Goal: Transaction & Acquisition: Download file/media

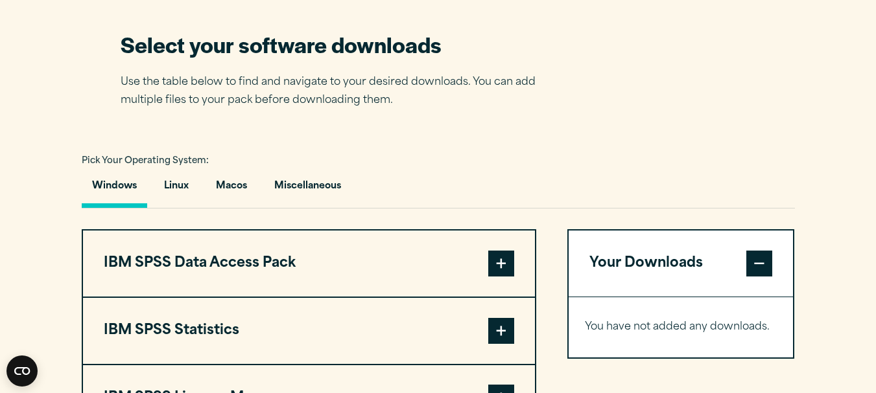
scroll to position [907, 0]
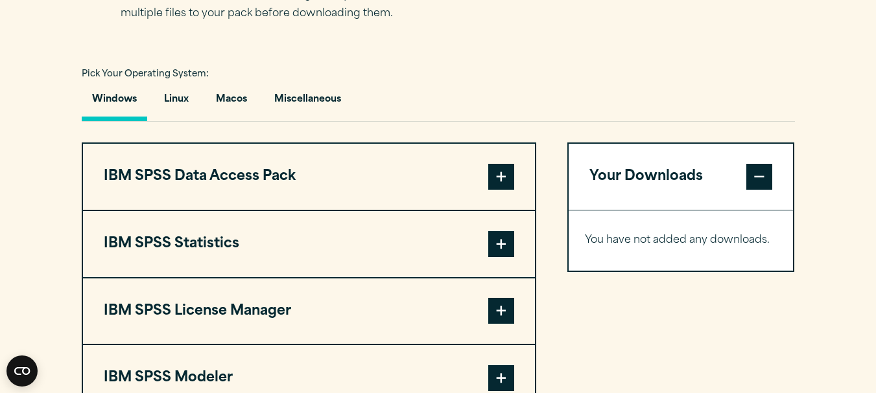
click at [424, 247] on button "IBM SPSS Statistics" at bounding box center [309, 244] width 452 height 66
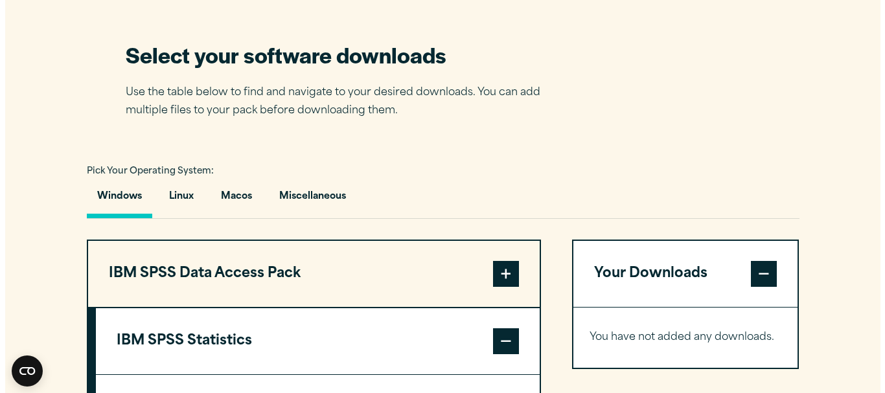
scroll to position [713, 0]
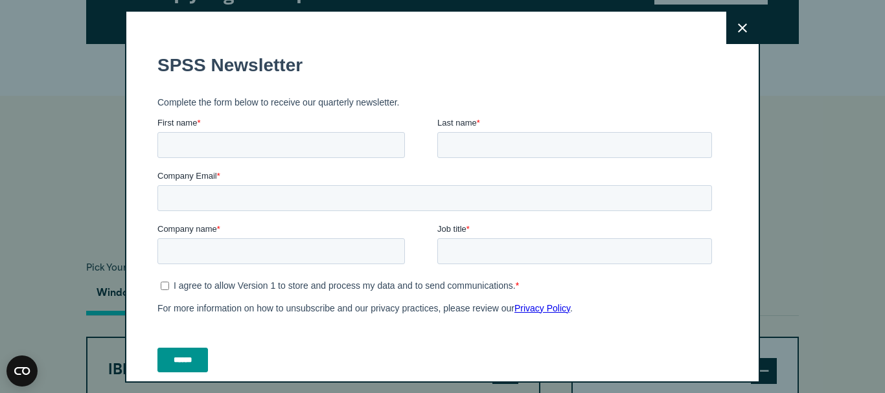
click at [738, 23] on icon at bounding box center [742, 28] width 9 height 10
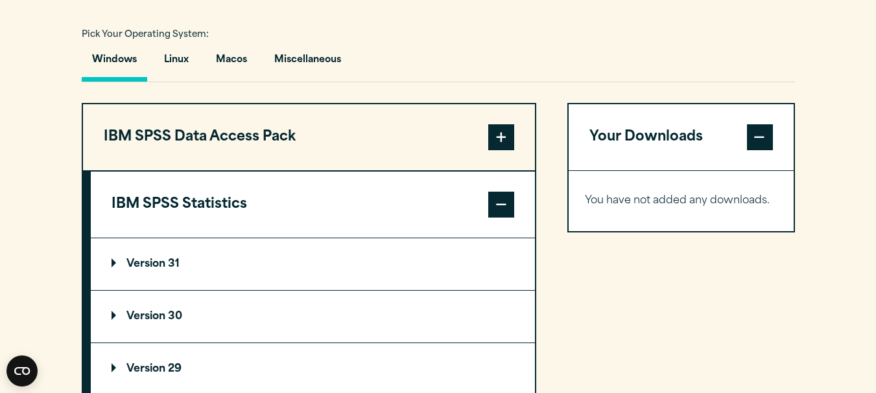
scroll to position [955, 0]
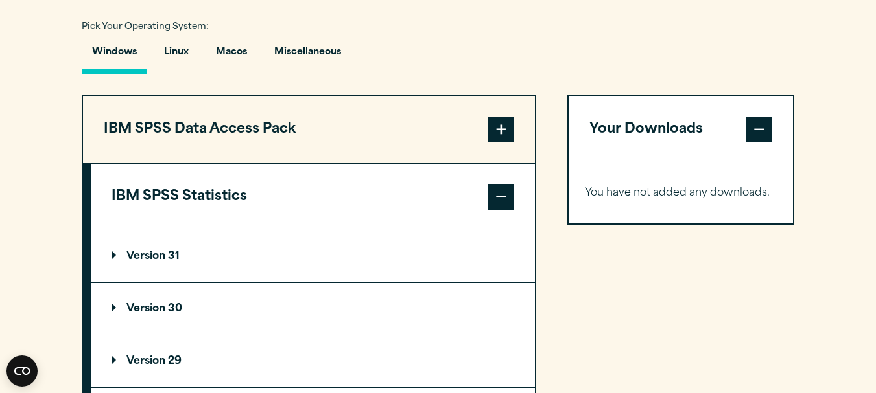
click at [336, 248] on summary "Version 31" at bounding box center [313, 257] width 444 height 52
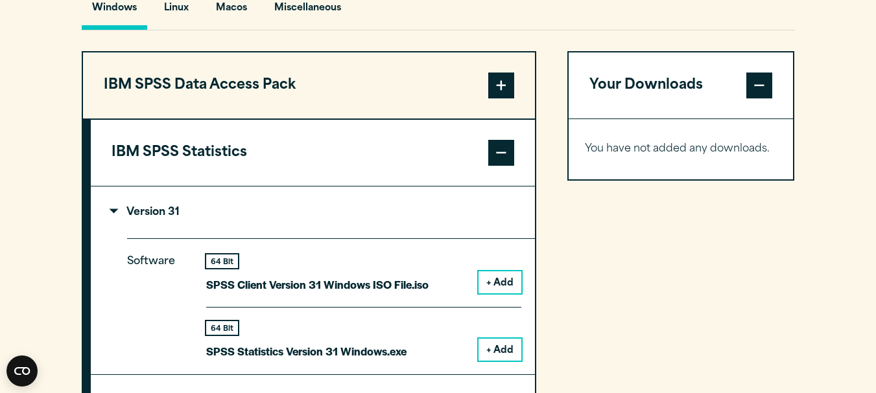
scroll to position [1019, 0]
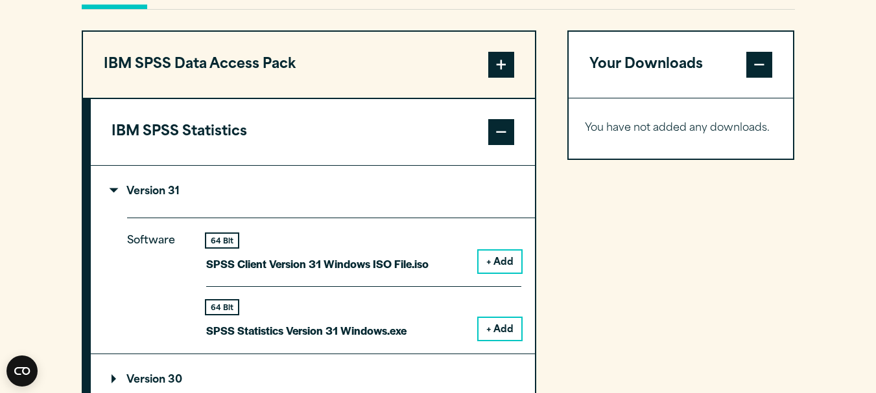
click at [312, 183] on summary "Version 31" at bounding box center [313, 192] width 444 height 52
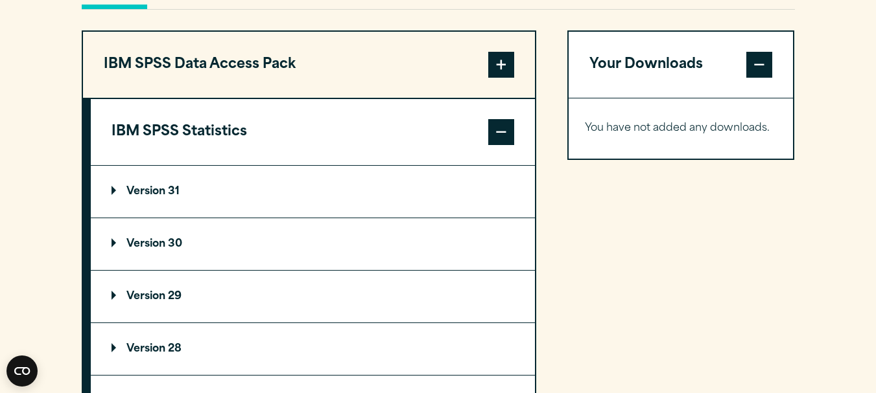
click at [347, 141] on button "IBM SPSS Statistics" at bounding box center [313, 132] width 444 height 66
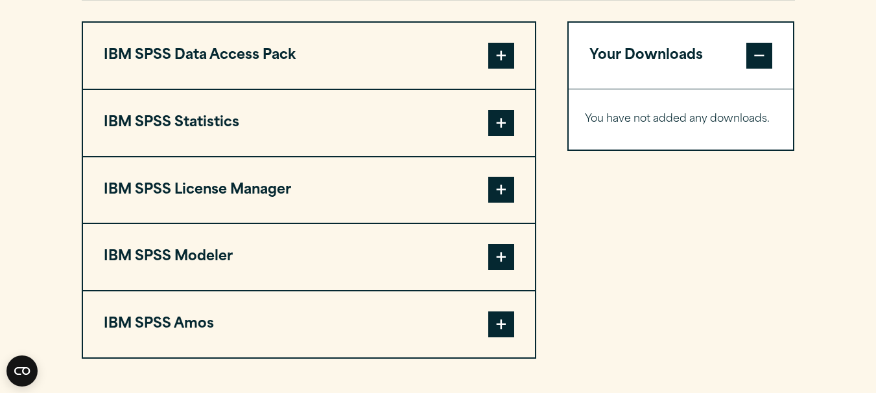
scroll to position [1037, 0]
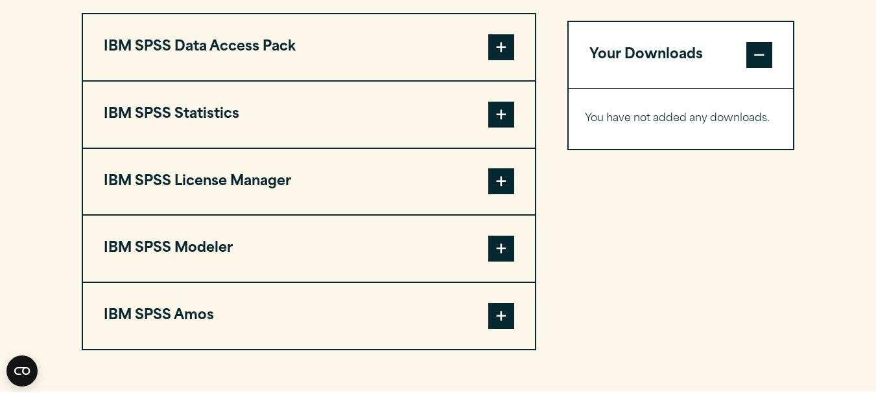
click at [478, 128] on button "IBM SPSS Statistics" at bounding box center [309, 115] width 452 height 66
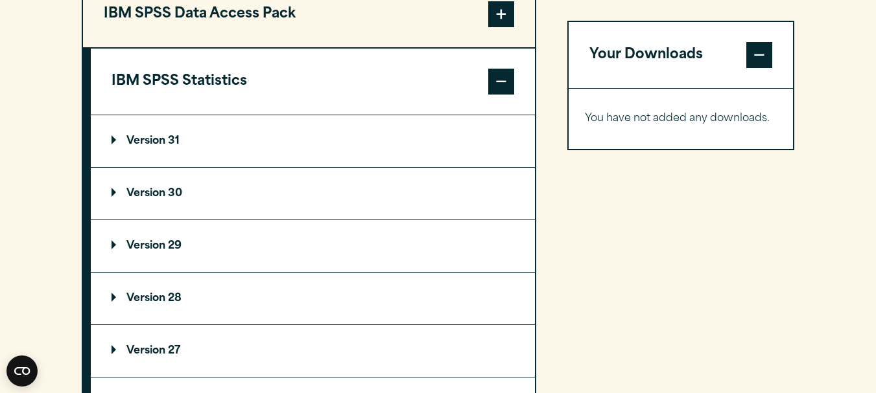
scroll to position [1102, 0]
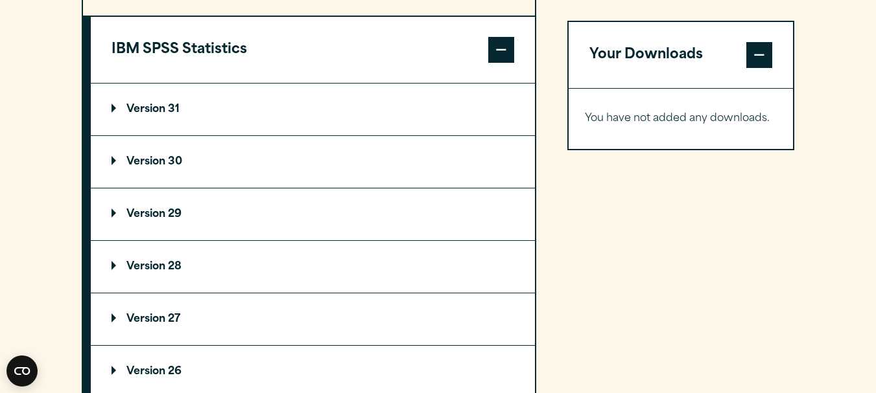
click at [170, 215] on p "Version 29" at bounding box center [146, 214] width 70 height 10
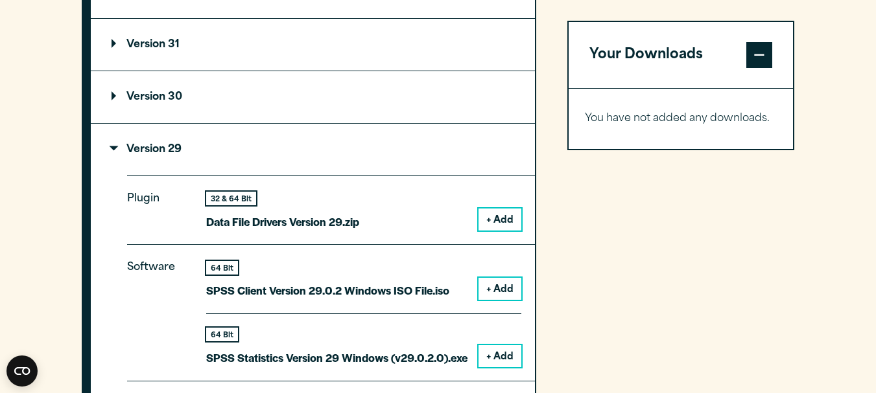
scroll to position [1231, 0]
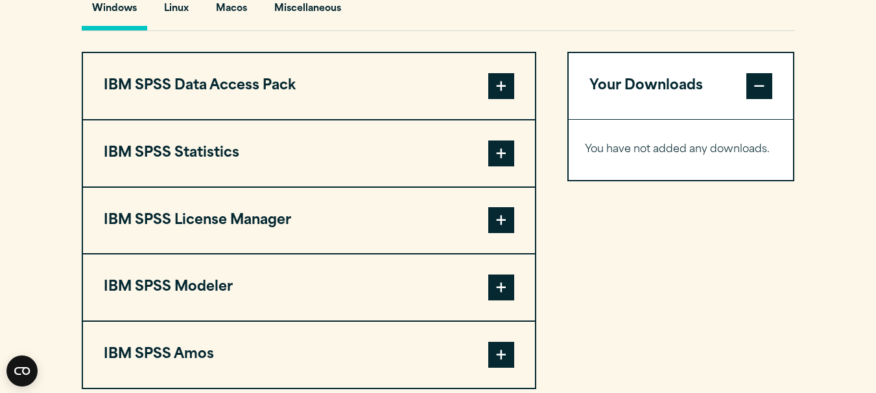
scroll to position [1037, 0]
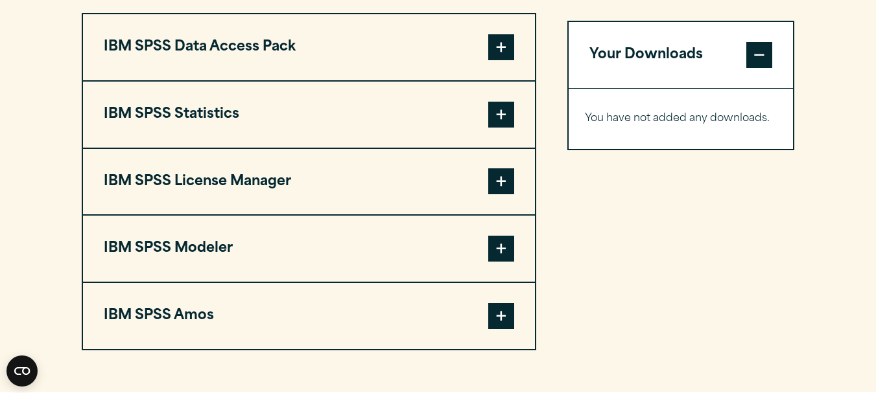
click at [337, 129] on button "IBM SPSS Statistics" at bounding box center [309, 115] width 452 height 66
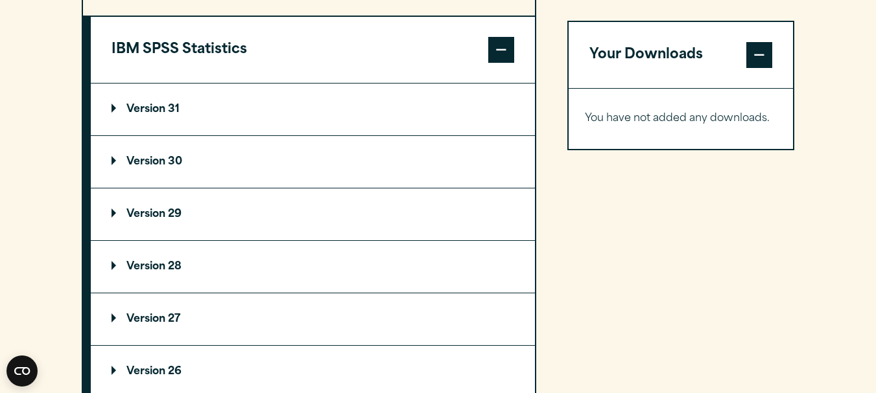
click at [303, 220] on summary "Version 29" at bounding box center [313, 215] width 444 height 52
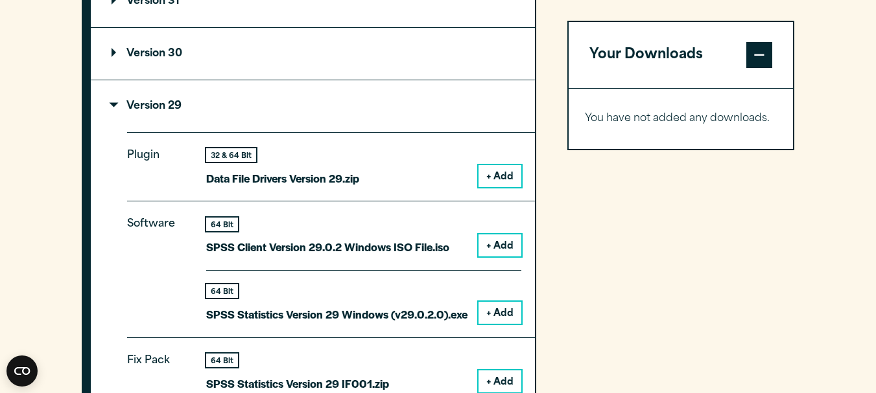
scroll to position [1231, 0]
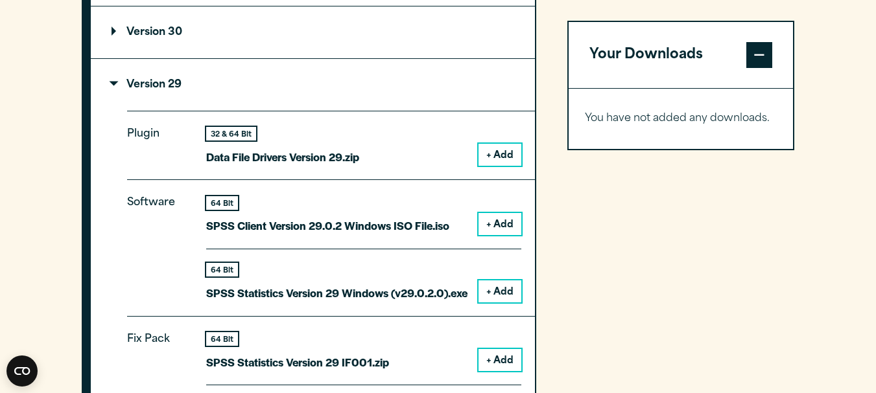
click at [518, 220] on button "+ Add" at bounding box center [499, 224] width 43 height 22
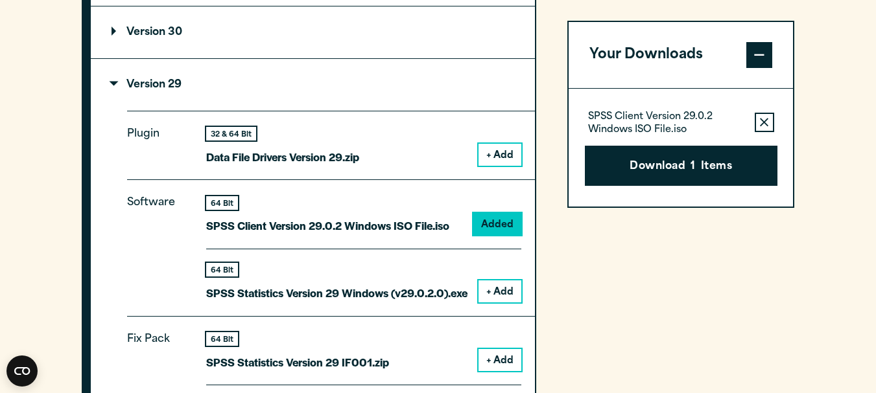
click at [491, 288] on button "+ Add" at bounding box center [499, 292] width 43 height 22
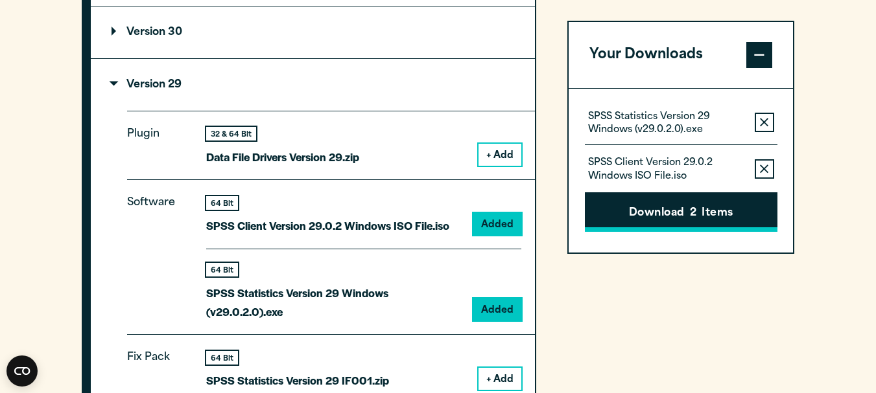
click at [632, 203] on button "Download 2 Items" at bounding box center [681, 212] width 192 height 40
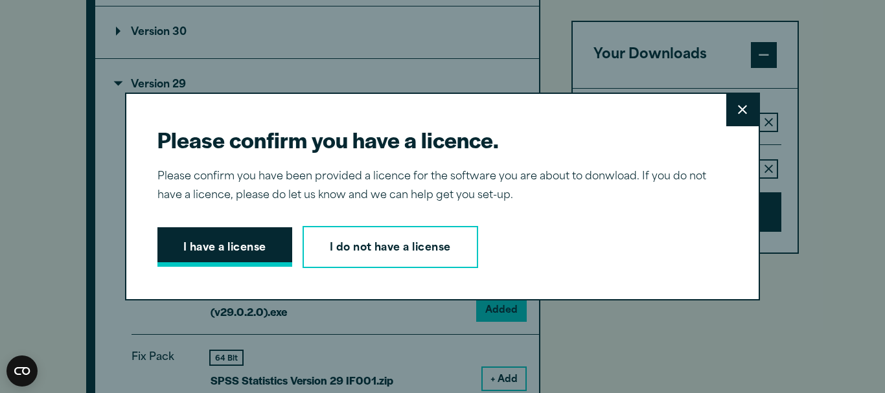
click at [263, 251] on button "I have a license" at bounding box center [224, 247] width 135 height 40
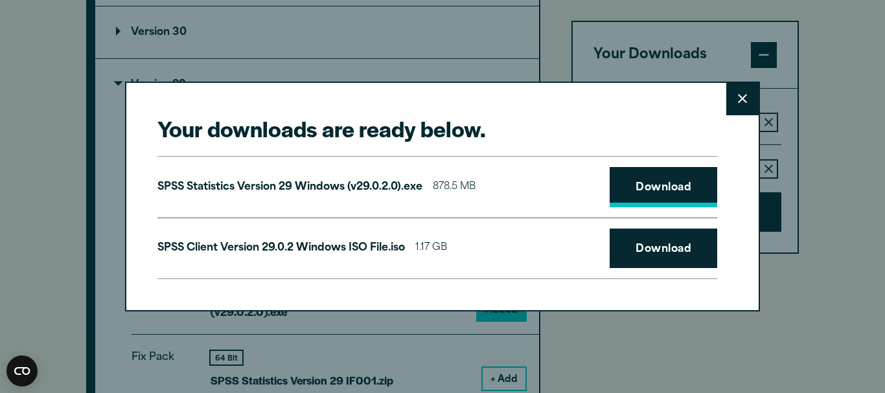
click at [631, 192] on link "Download" at bounding box center [664, 187] width 108 height 40
click at [631, 247] on link "Download" at bounding box center [664, 249] width 108 height 40
click at [726, 103] on button "Close" at bounding box center [742, 99] width 32 height 32
